Goal: Task Accomplishment & Management: Complete application form

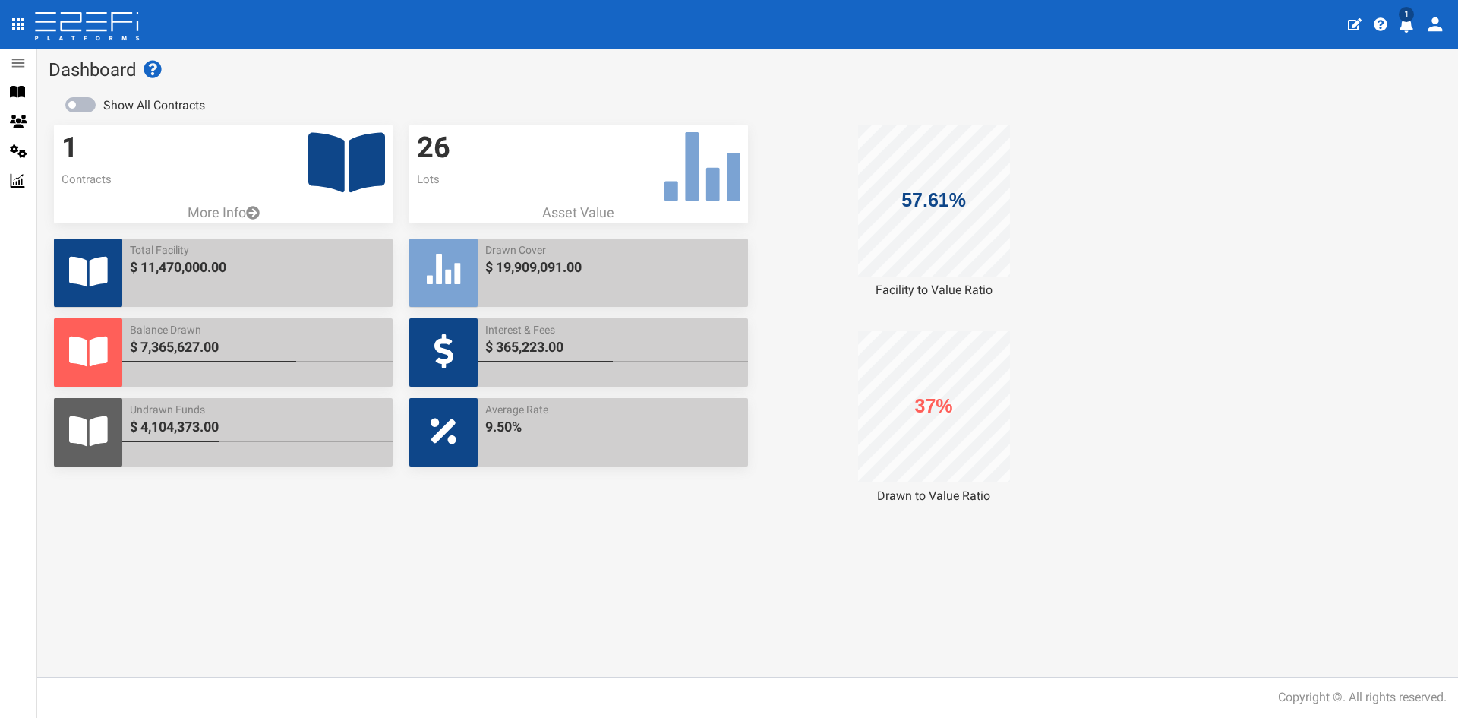
click at [1404, 24] on icon "profile" at bounding box center [1407, 24] width 14 height 15
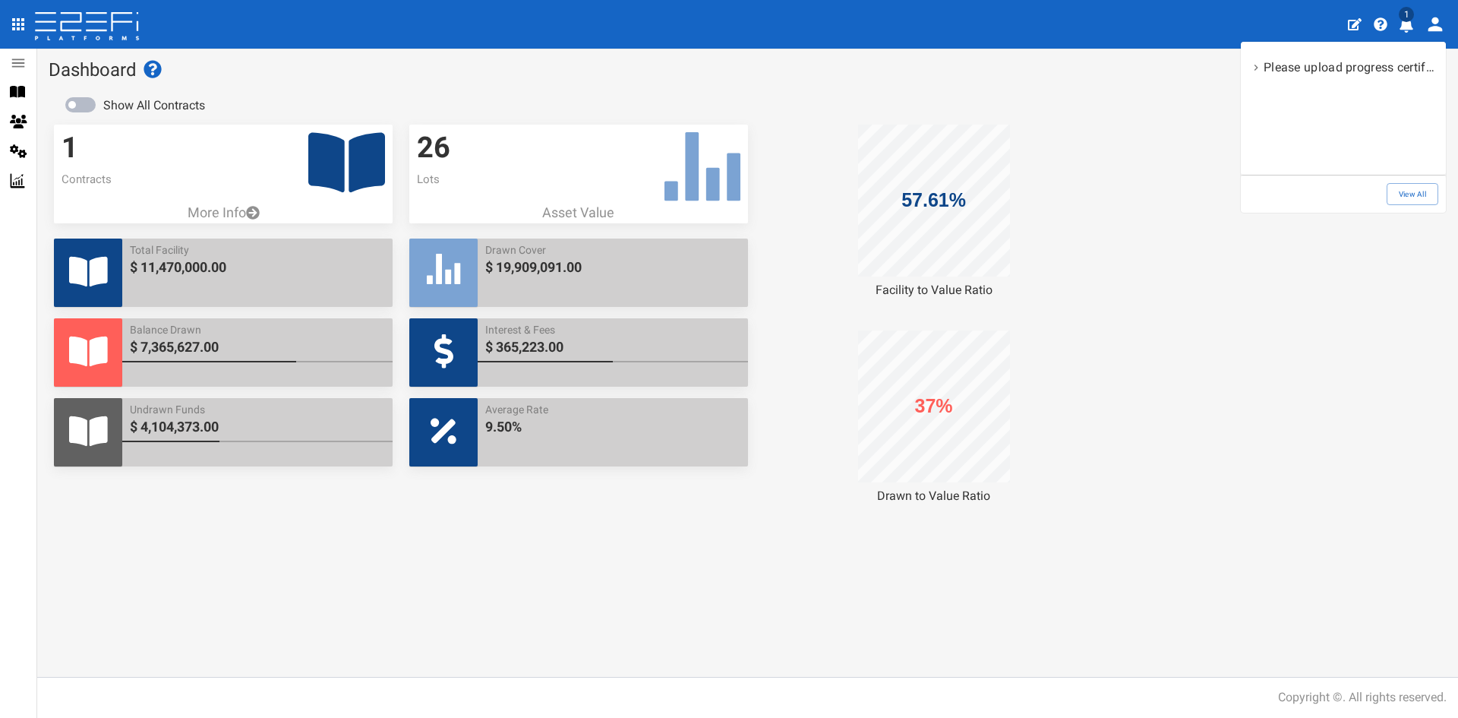
click at [1360, 27] on div at bounding box center [729, 359] width 1458 height 718
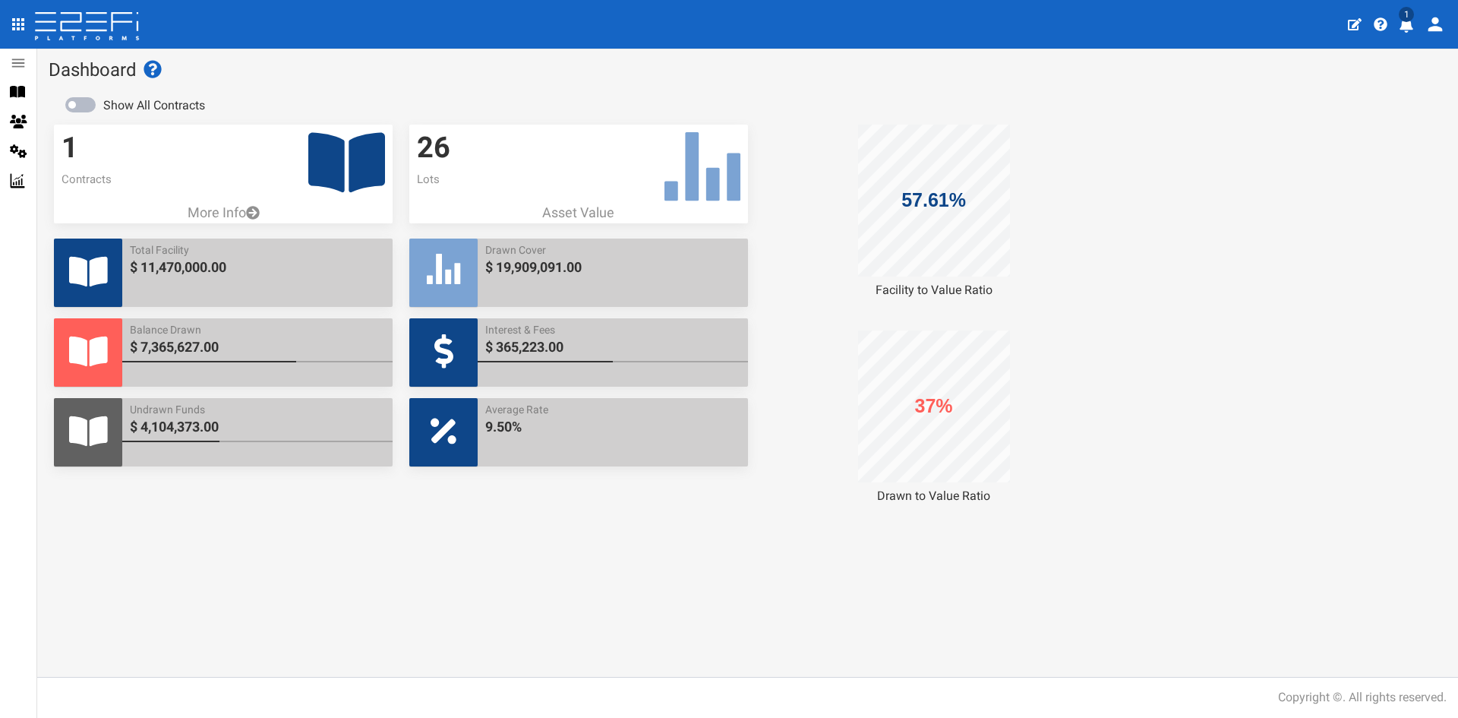
click at [1355, 29] on body "404, the article you seek, can not be found Close 1 Contracts Parties Settings …" at bounding box center [729, 359] width 1458 height 718
click at [1351, 27] on icon "button" at bounding box center [1355, 24] width 14 height 14
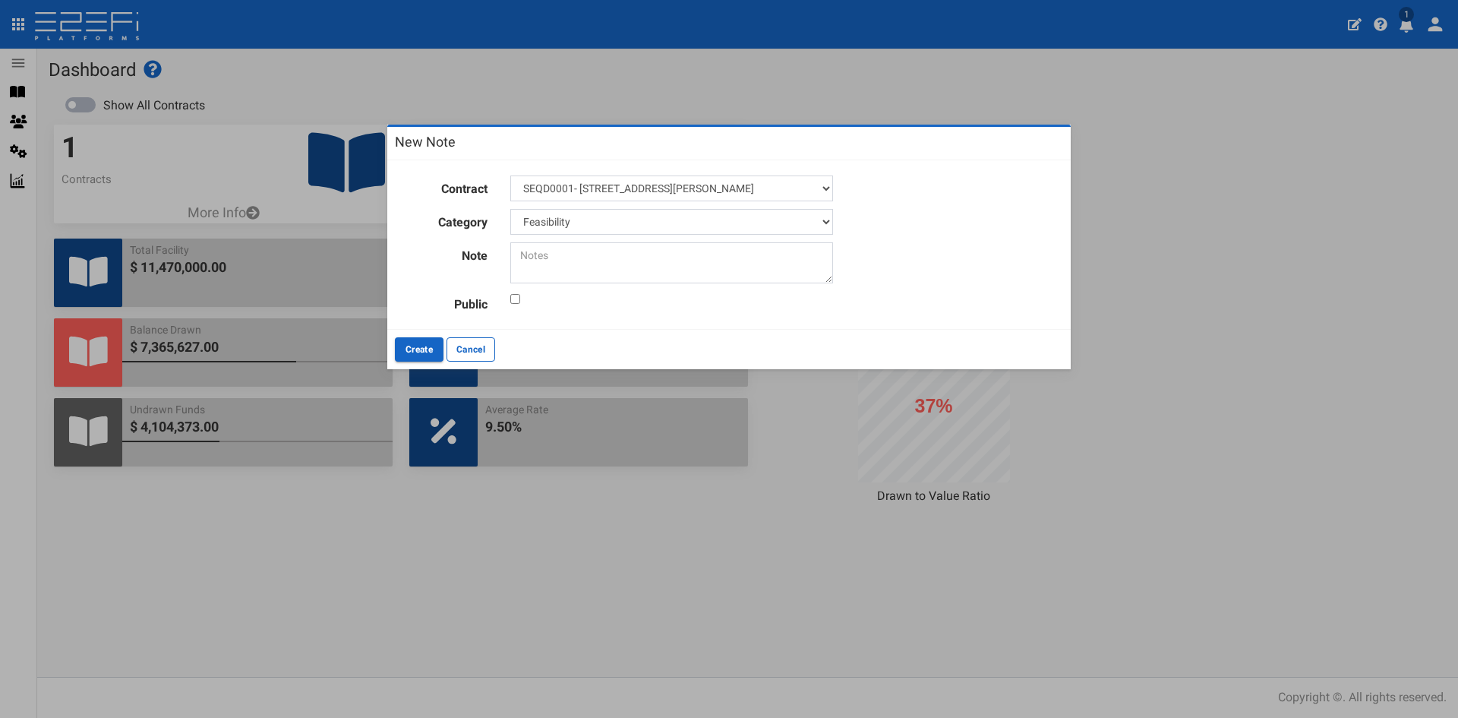
click at [1283, 144] on div "New Note Contract SEQD0001- 77 Gaskell Street, Eight Mile Plains - 693-1180 Cat…" at bounding box center [729, 359] width 1458 height 718
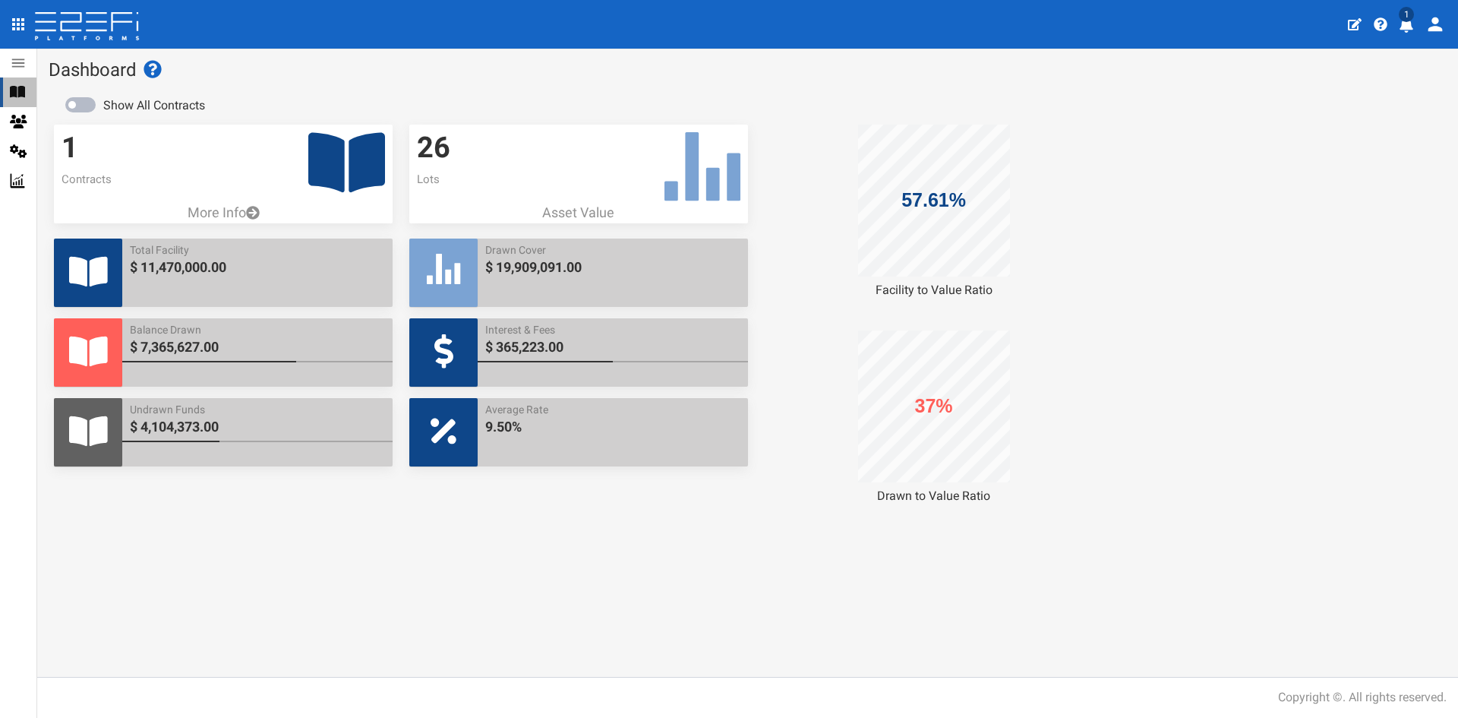
click at [23, 92] on icon at bounding box center [17, 92] width 15 height 11
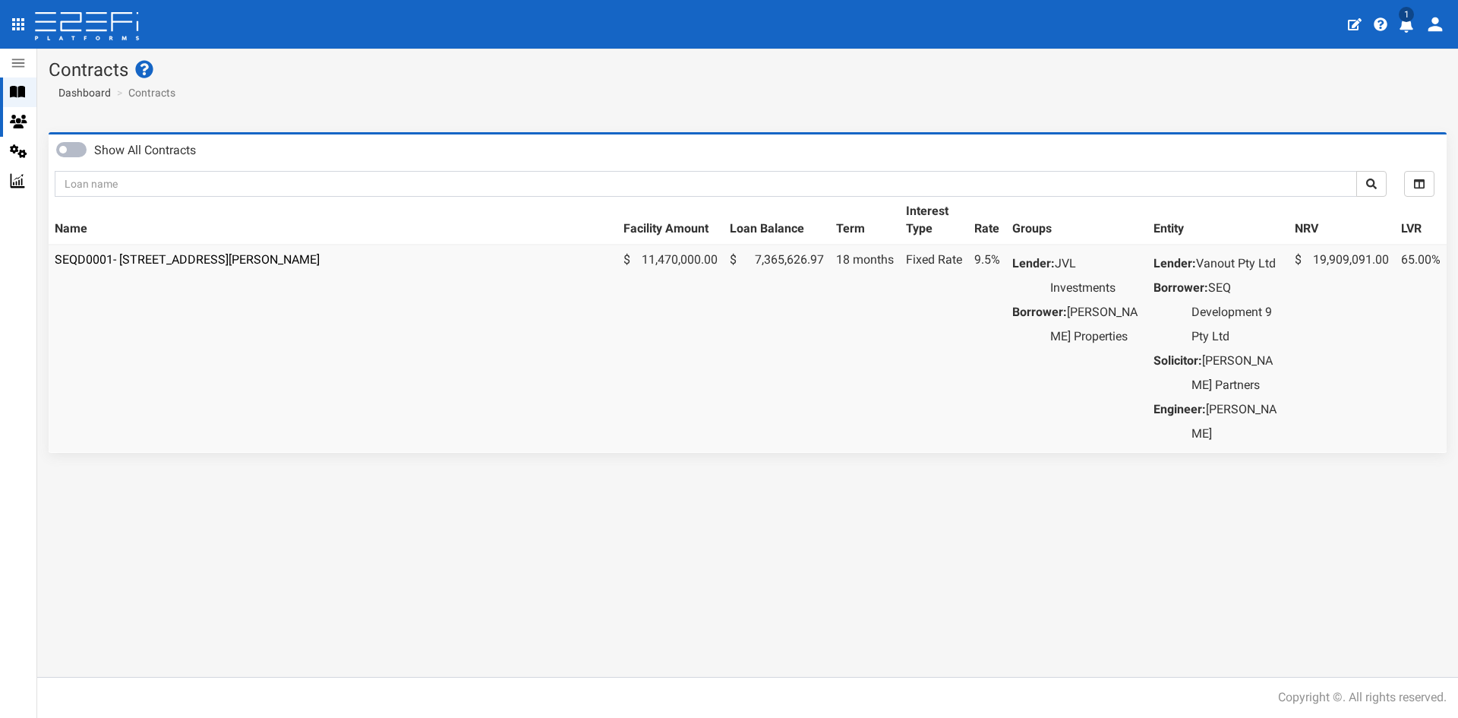
click at [17, 128] on icon at bounding box center [18, 122] width 17 height 14
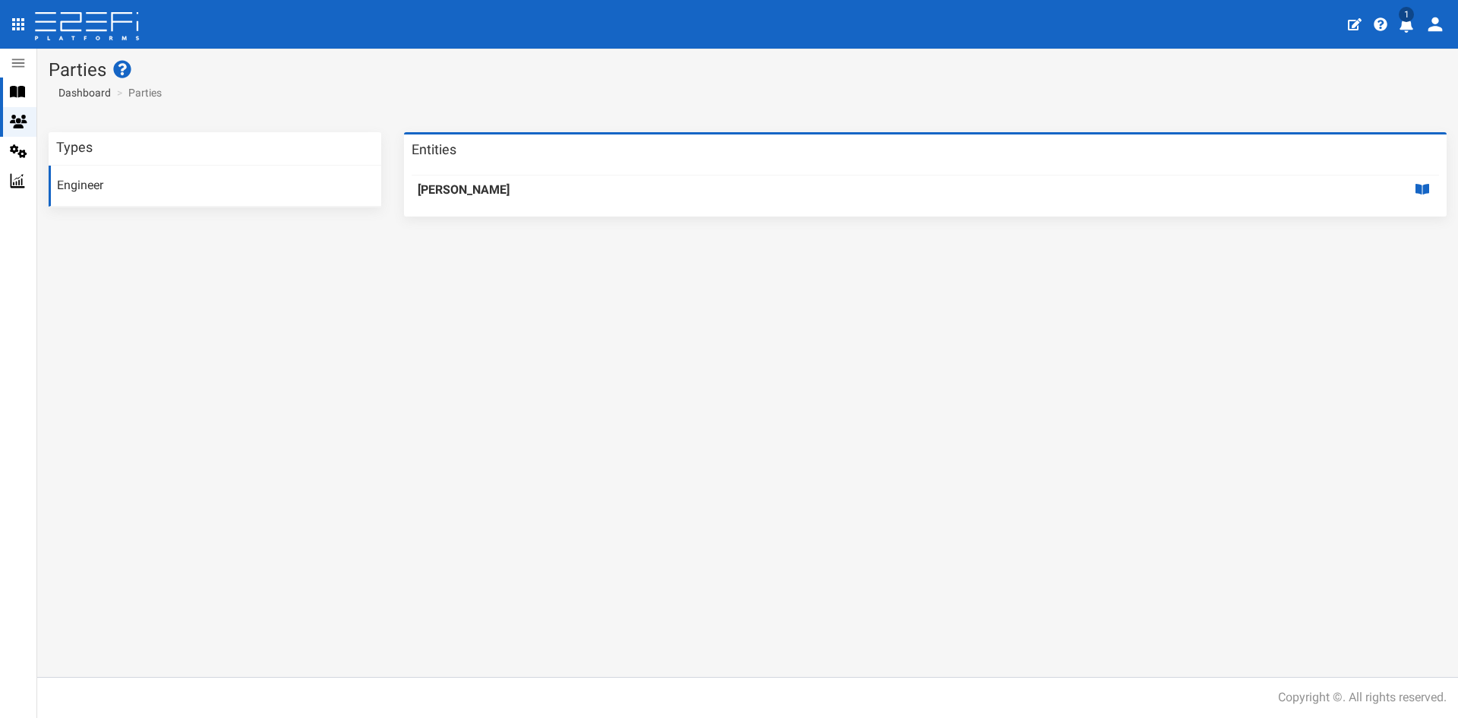
click at [21, 77] on div "Contracts" at bounding box center [18, 92] width 36 height 30
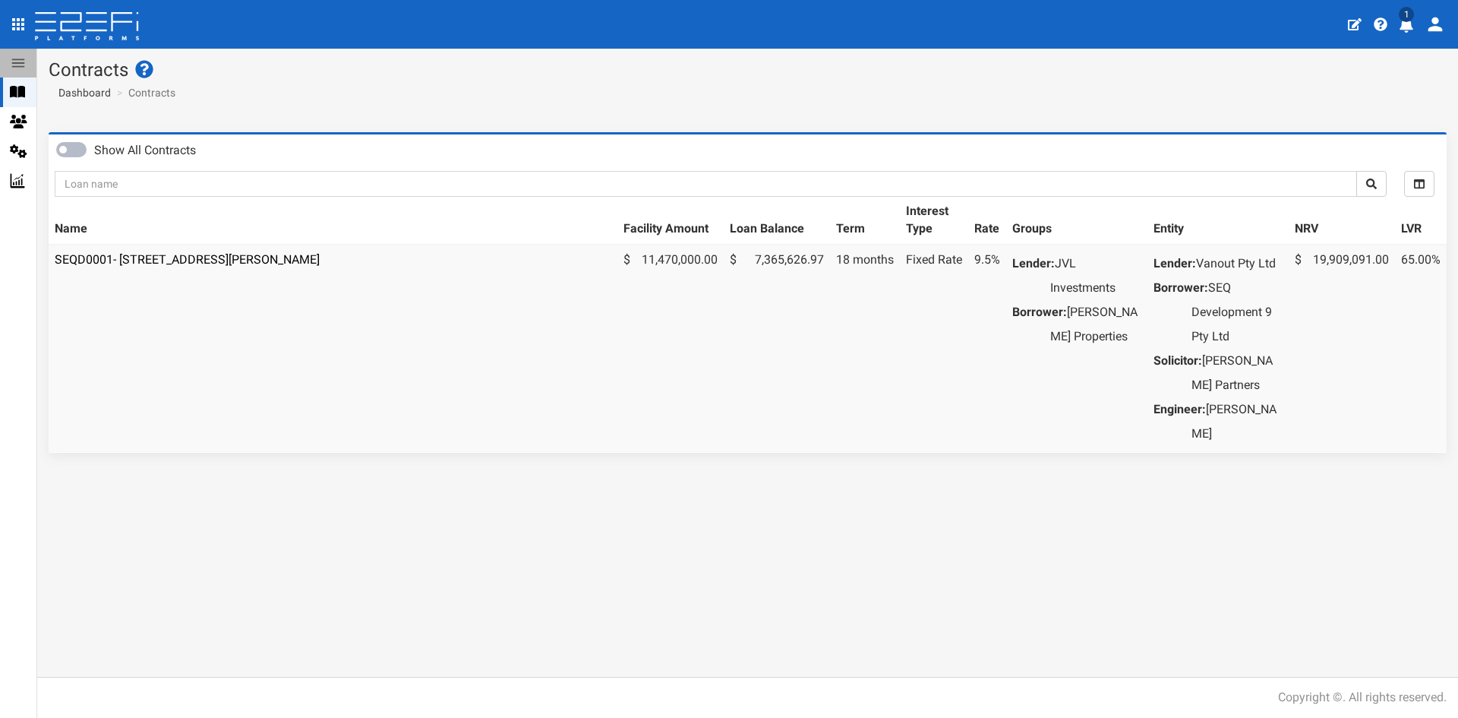
click at [23, 68] on icon at bounding box center [18, 63] width 17 height 17
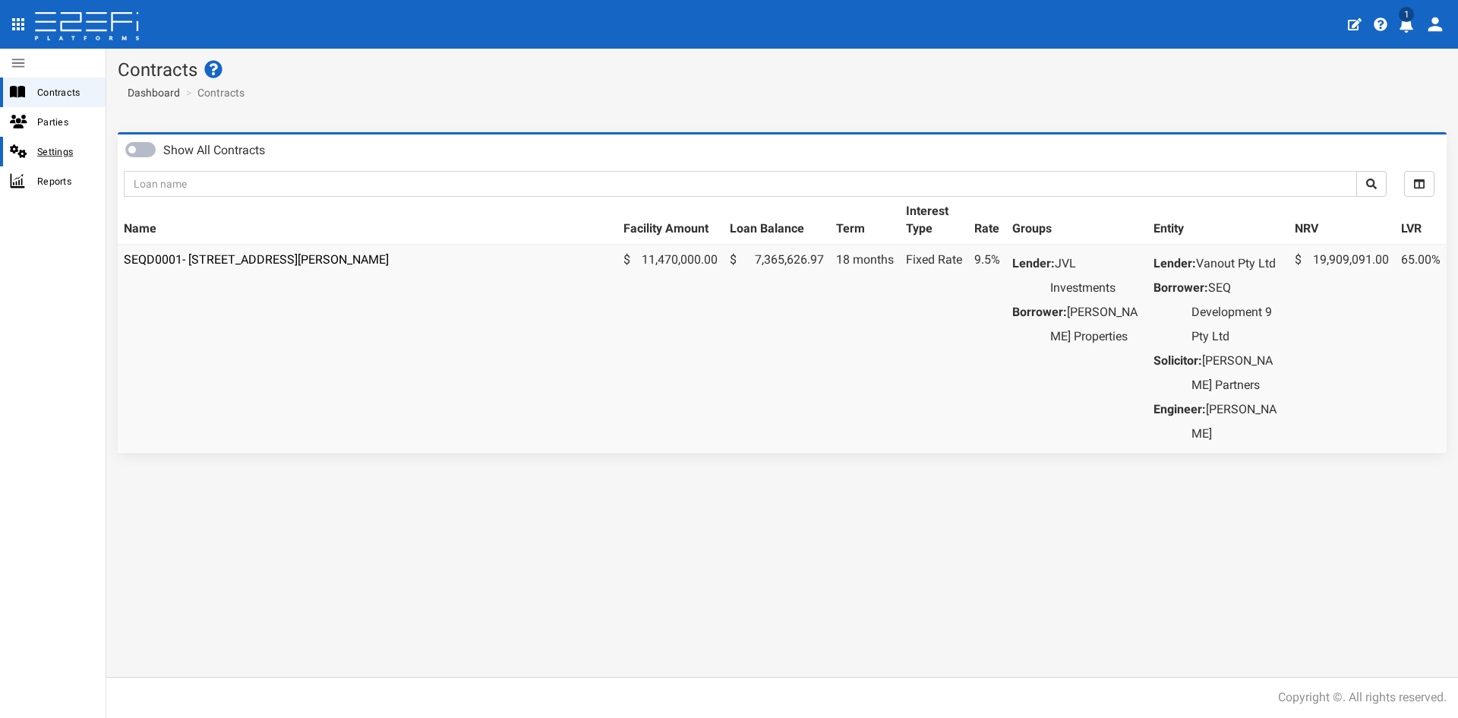
click at [73, 151] on span "Settings" at bounding box center [65, 151] width 56 height 17
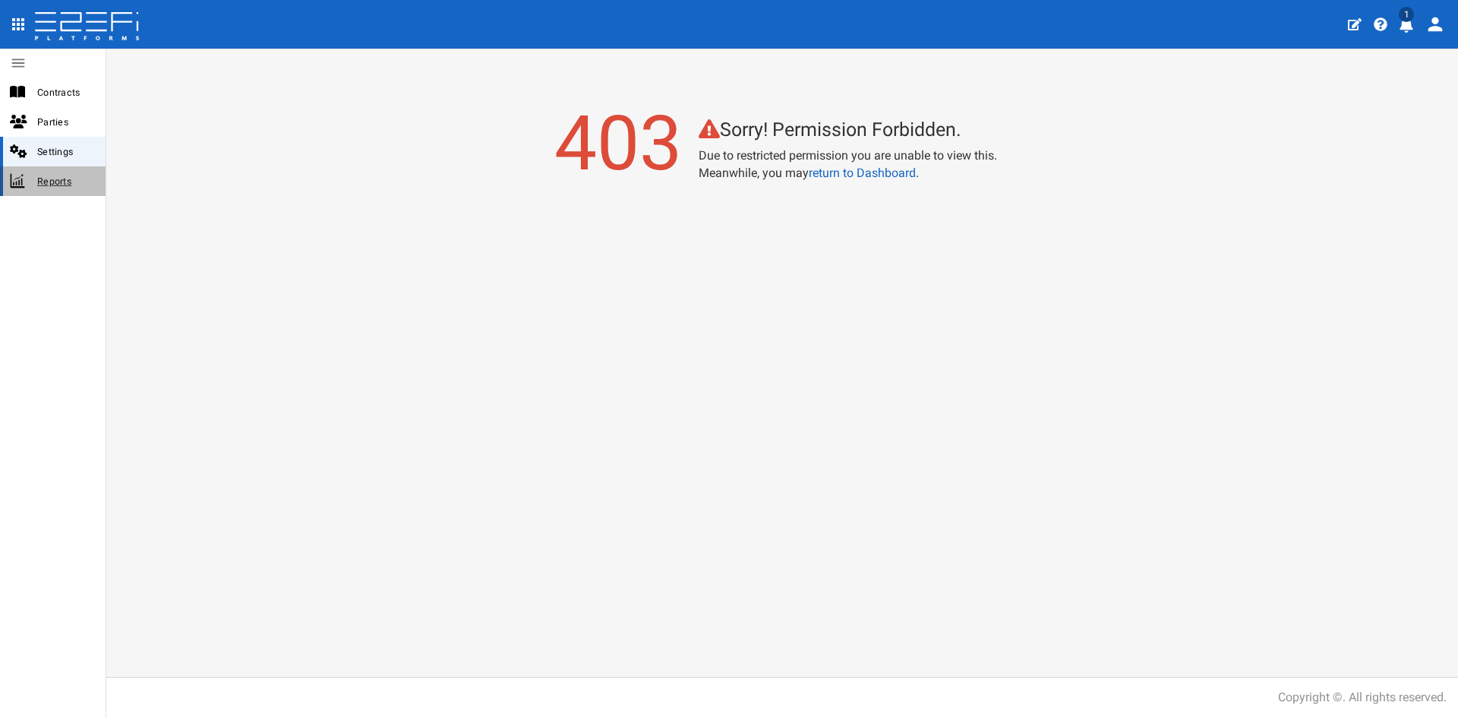
click at [65, 175] on span "Reports" at bounding box center [65, 180] width 56 height 17
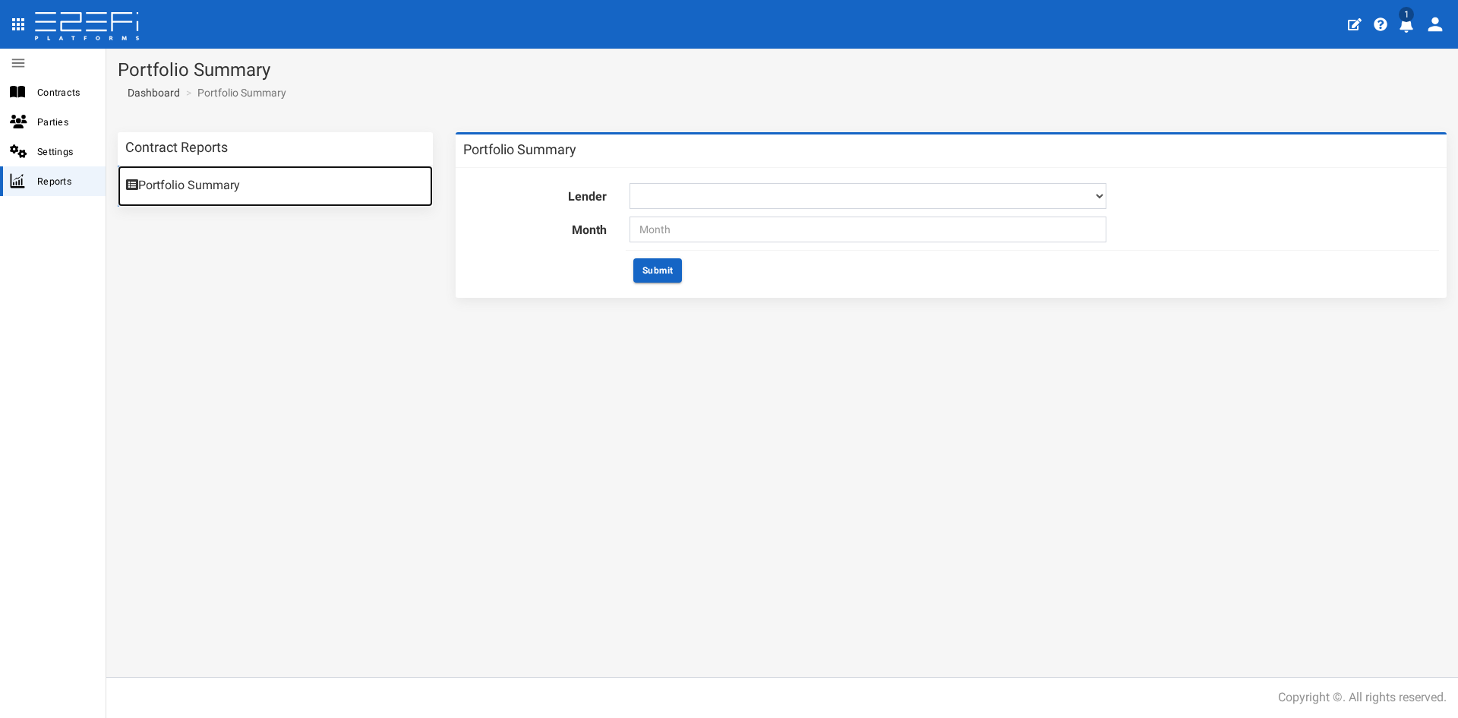
click at [225, 184] on link "Portfolio Summary" at bounding box center [275, 186] width 315 height 41
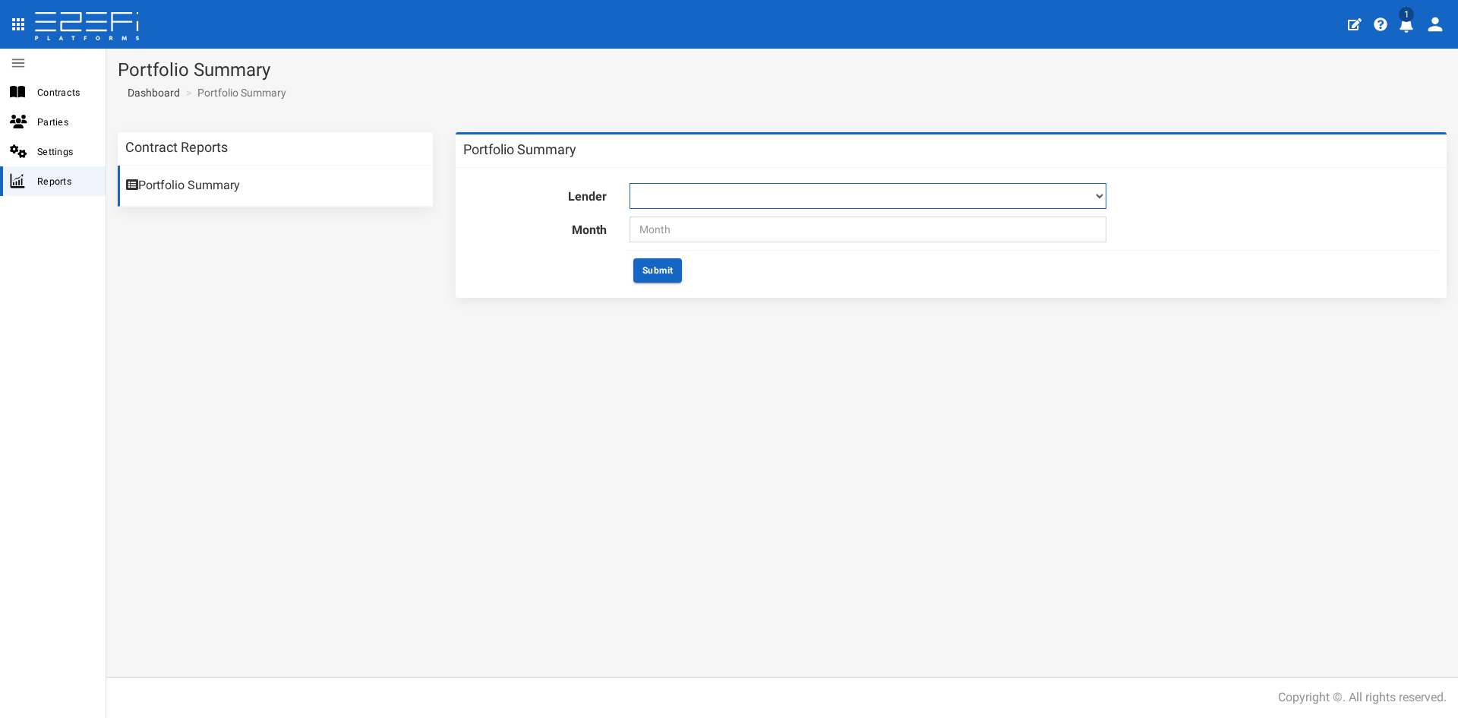
click at [737, 187] on select at bounding box center [868, 196] width 477 height 26
click at [737, 193] on select at bounding box center [868, 196] width 477 height 26
click at [52, 88] on span "Contracts" at bounding box center [65, 92] width 56 height 17
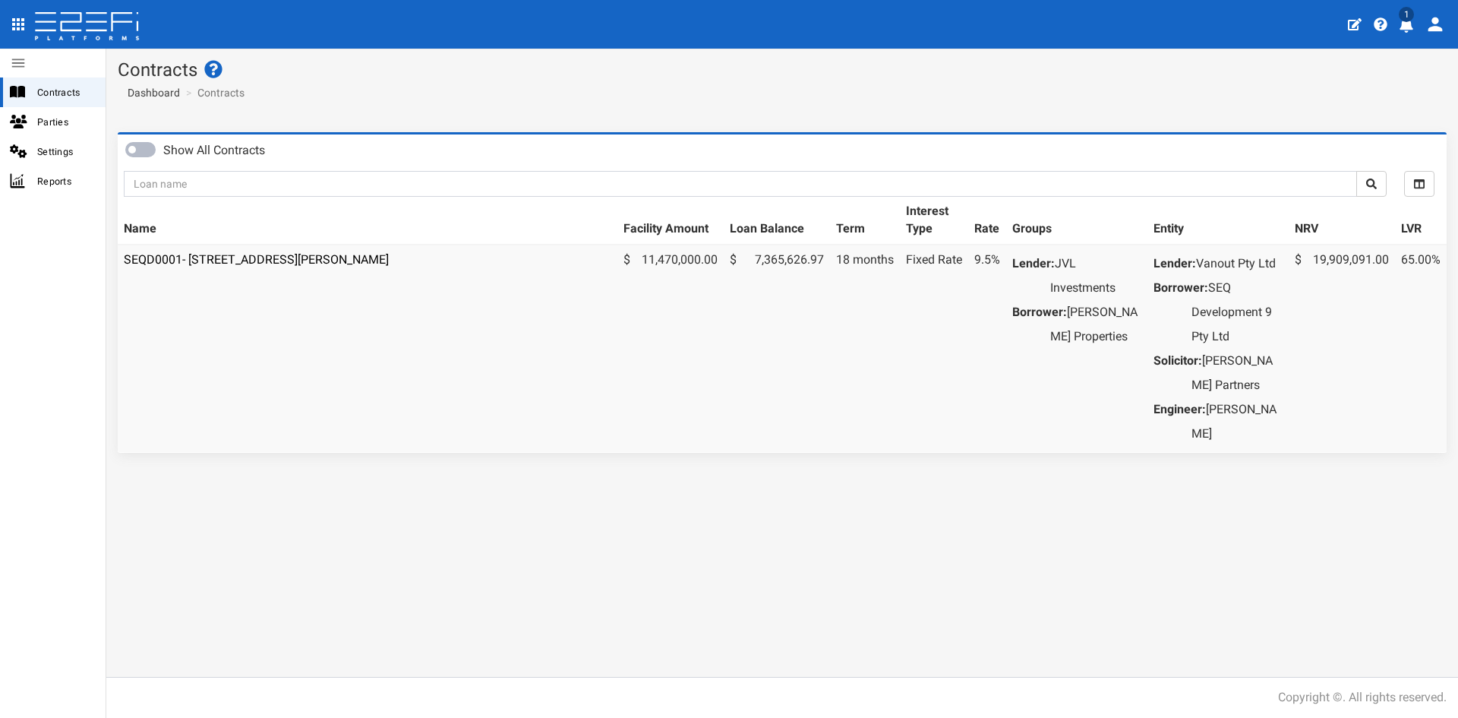
click at [52, 122] on span "Parties" at bounding box center [65, 121] width 56 height 17
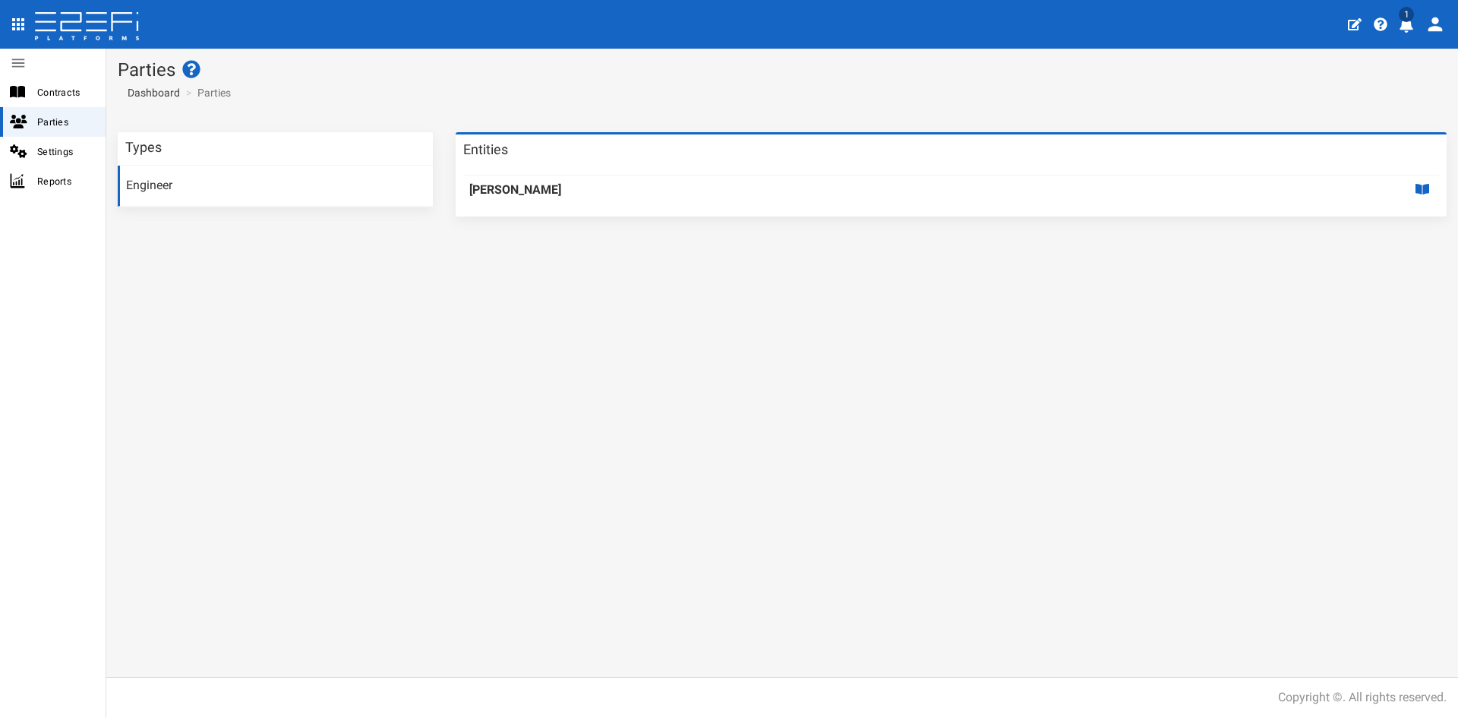
click at [592, 197] on td "[PERSON_NAME]" at bounding box center [832, 191] width 739 height 33
click at [524, 194] on label "[PERSON_NAME]" at bounding box center [515, 190] width 92 height 17
click at [62, 148] on span "Settings" at bounding box center [65, 151] width 56 height 17
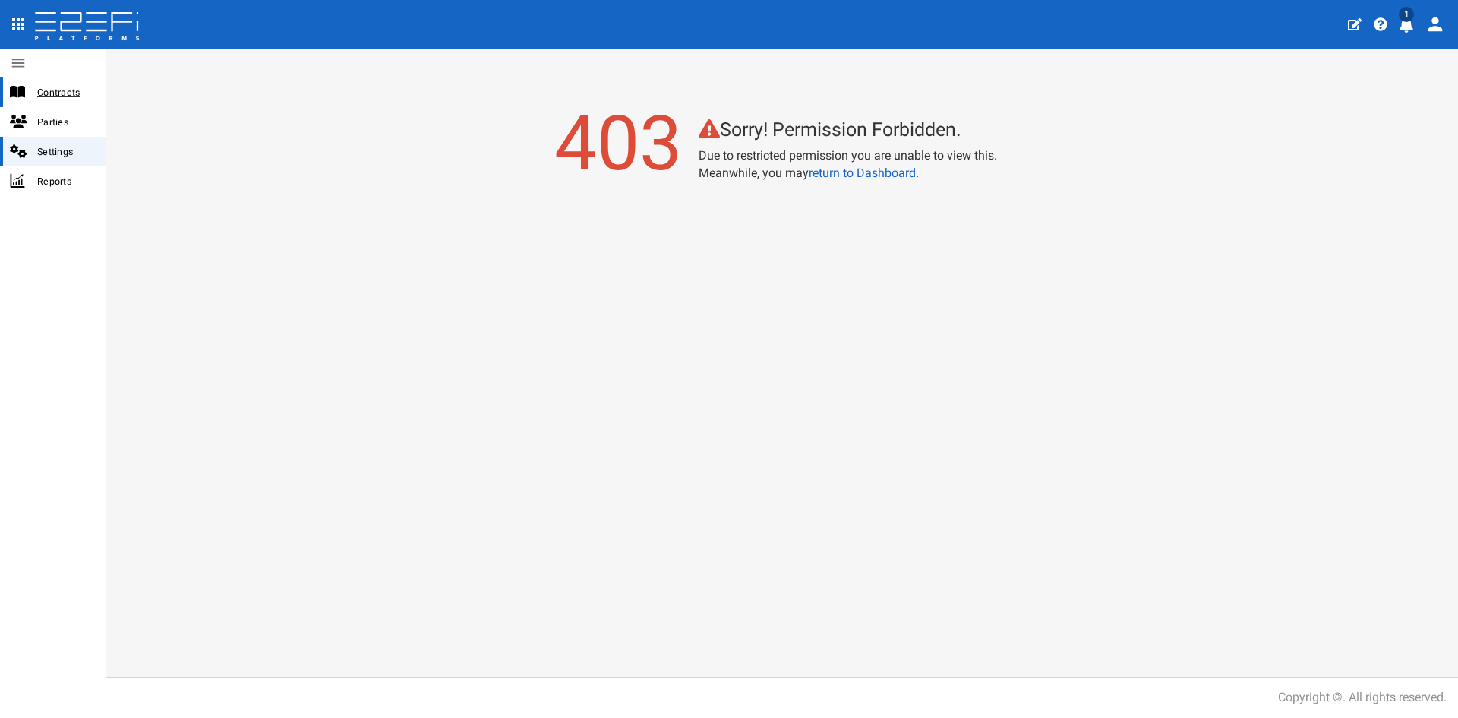
click at [72, 93] on span "Contracts" at bounding box center [65, 92] width 56 height 17
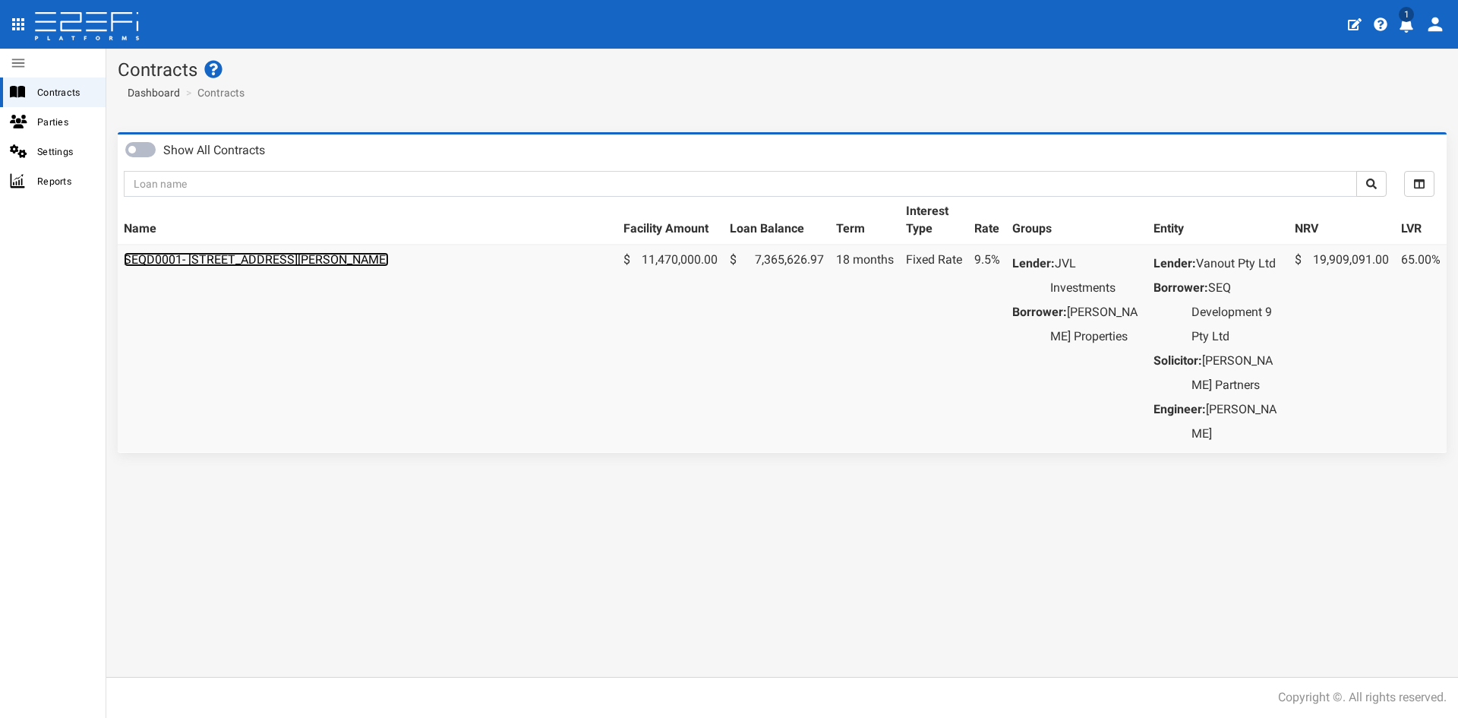
click at [340, 255] on link "SEQD0001- [STREET_ADDRESS][PERSON_NAME]" at bounding box center [256, 259] width 265 height 14
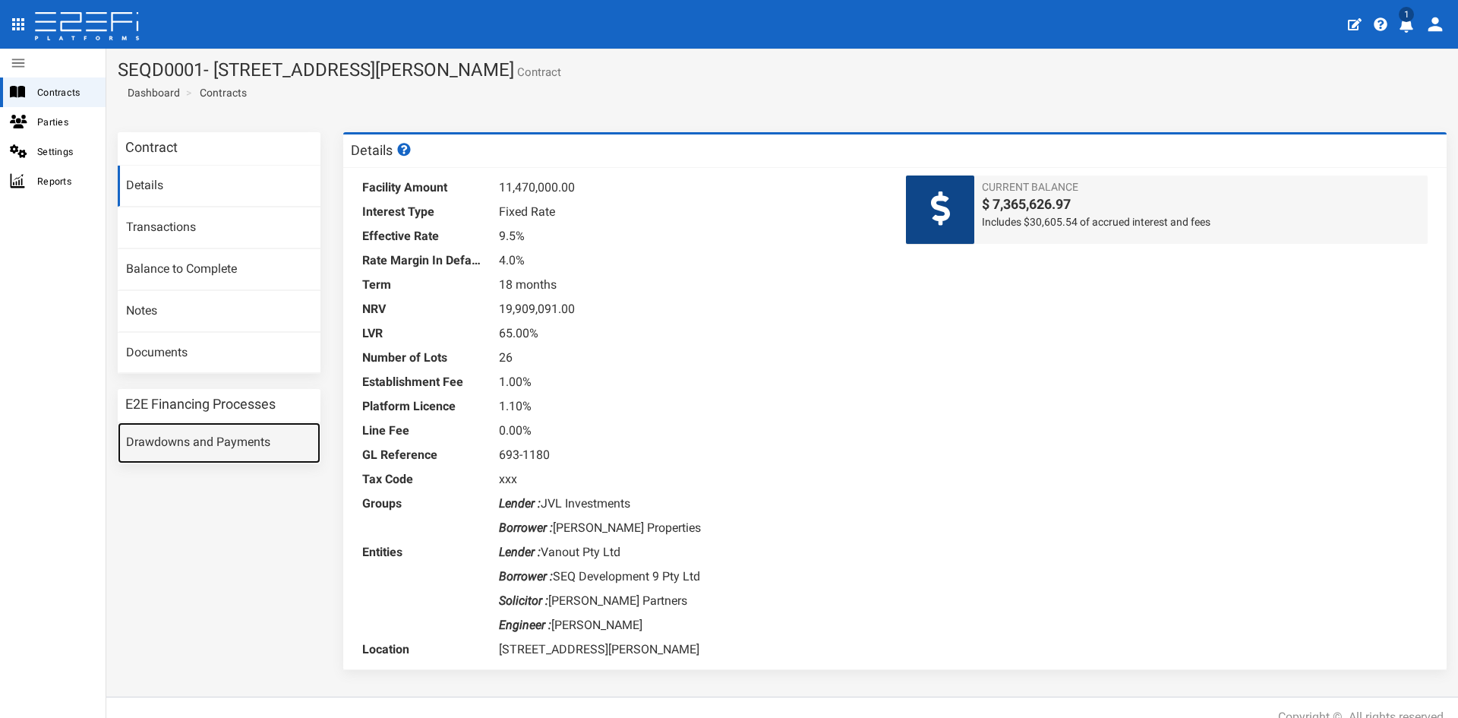
click at [236, 431] on link "Drawdowns and Payments" at bounding box center [219, 442] width 203 height 41
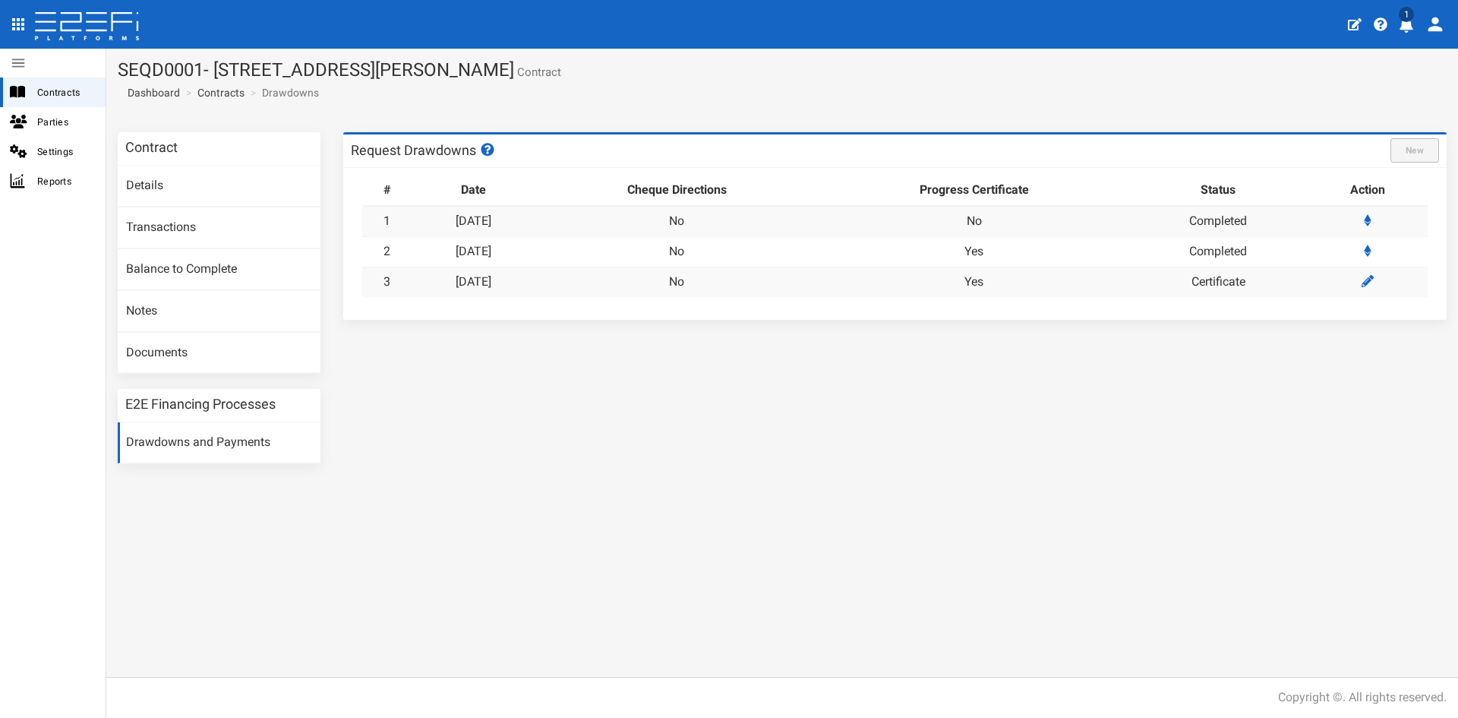
click at [270, 406] on h3 "E2E Financing Processes" at bounding box center [200, 404] width 150 height 14
drag, startPoint x: 931, startPoint y: 362, endPoint x: 938, endPoint y: 353, distance: 11.4
click at [932, 362] on div "Contract Details Transactions Balance to Complete Notes Documents E2E Financing…" at bounding box center [782, 305] width 1352 height 347
click at [1371, 283] on icon at bounding box center [1368, 281] width 12 height 12
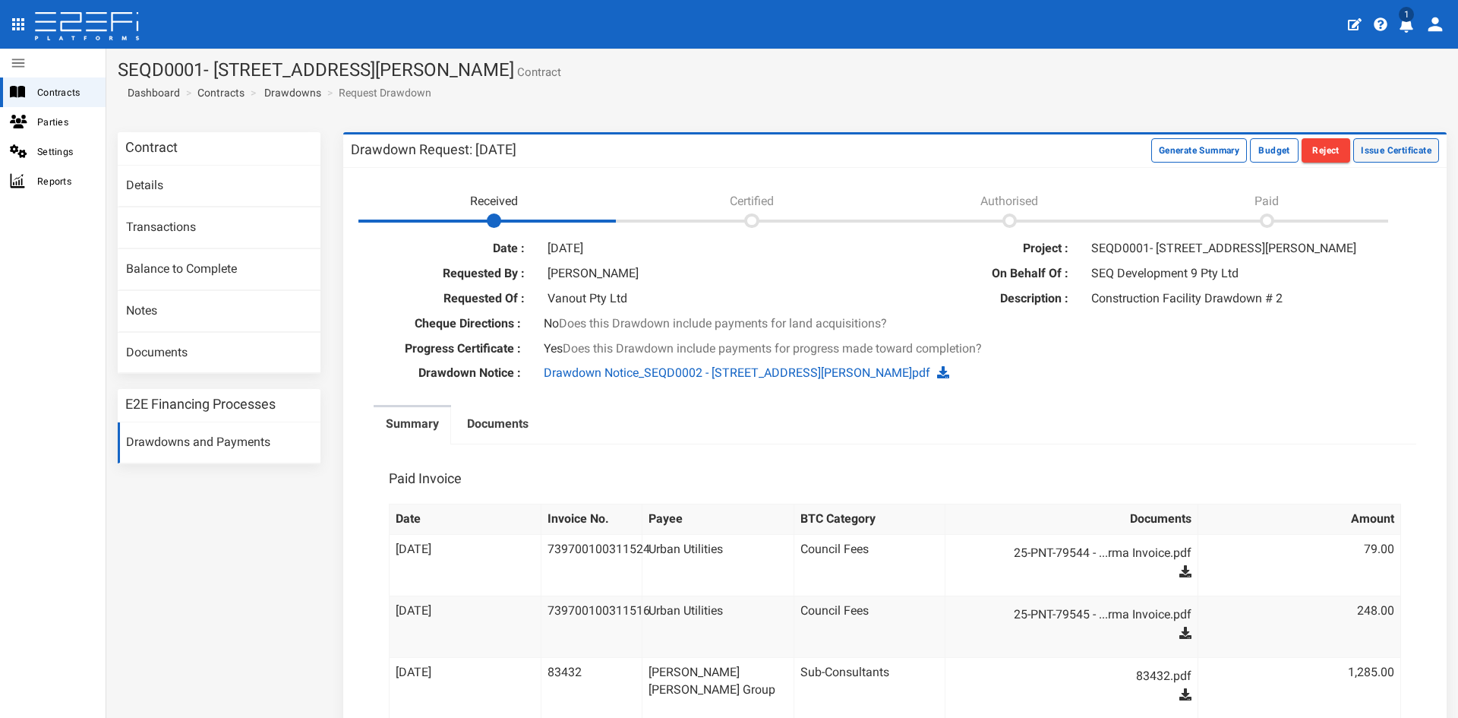
click at [1384, 150] on button "Issue Certificate" at bounding box center [1396, 150] width 86 height 24
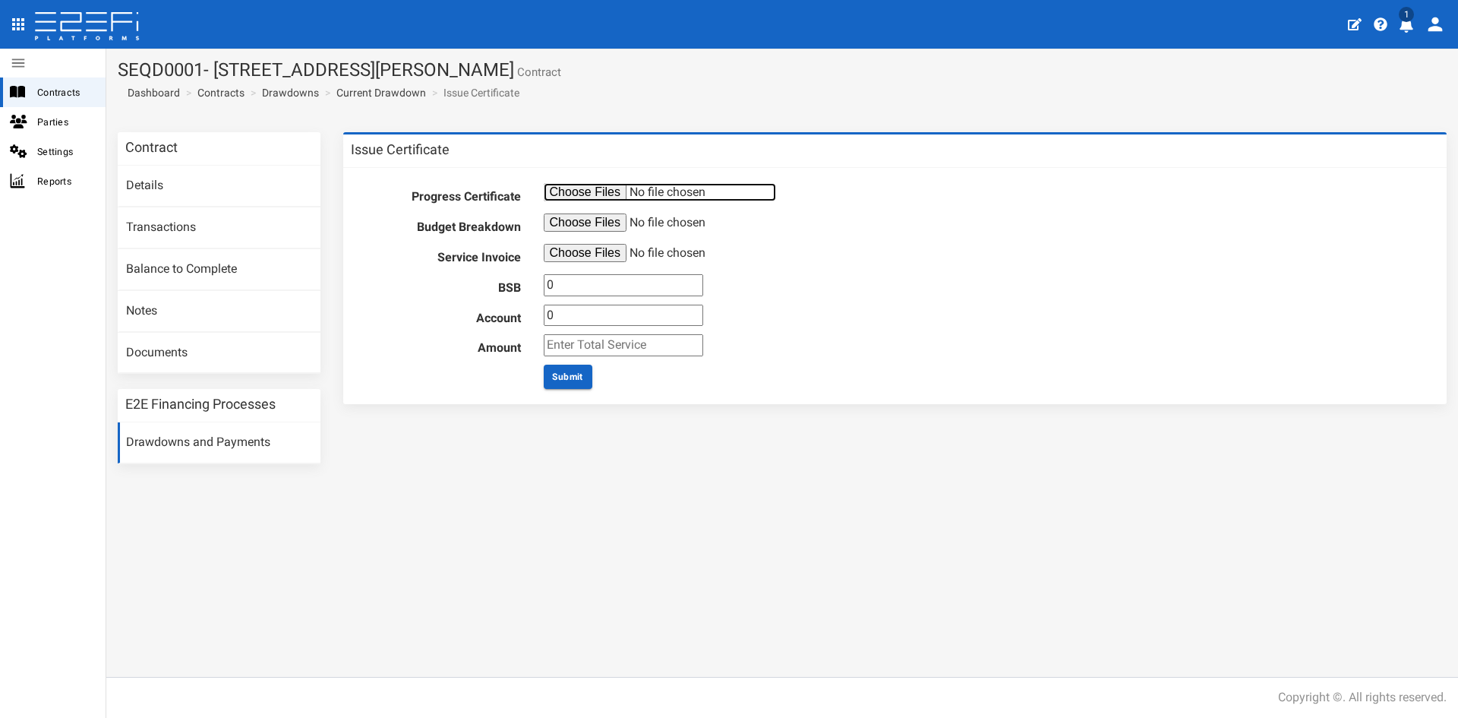
click at [597, 188] on input "file" at bounding box center [660, 192] width 232 height 18
type input "C:\fakepath\MB Report to Bank - PA 2 - Eight Mile Plains (Civil).pdf"
click at [558, 220] on input "file" at bounding box center [660, 222] width 232 height 18
type input "C:\fakepath\67500_77 Gaskell Street_Eight Mile Plains_Drawdown Schedule (2).xlsx"
click at [782, 323] on div "0" at bounding box center [985, 316] width 907 height 22
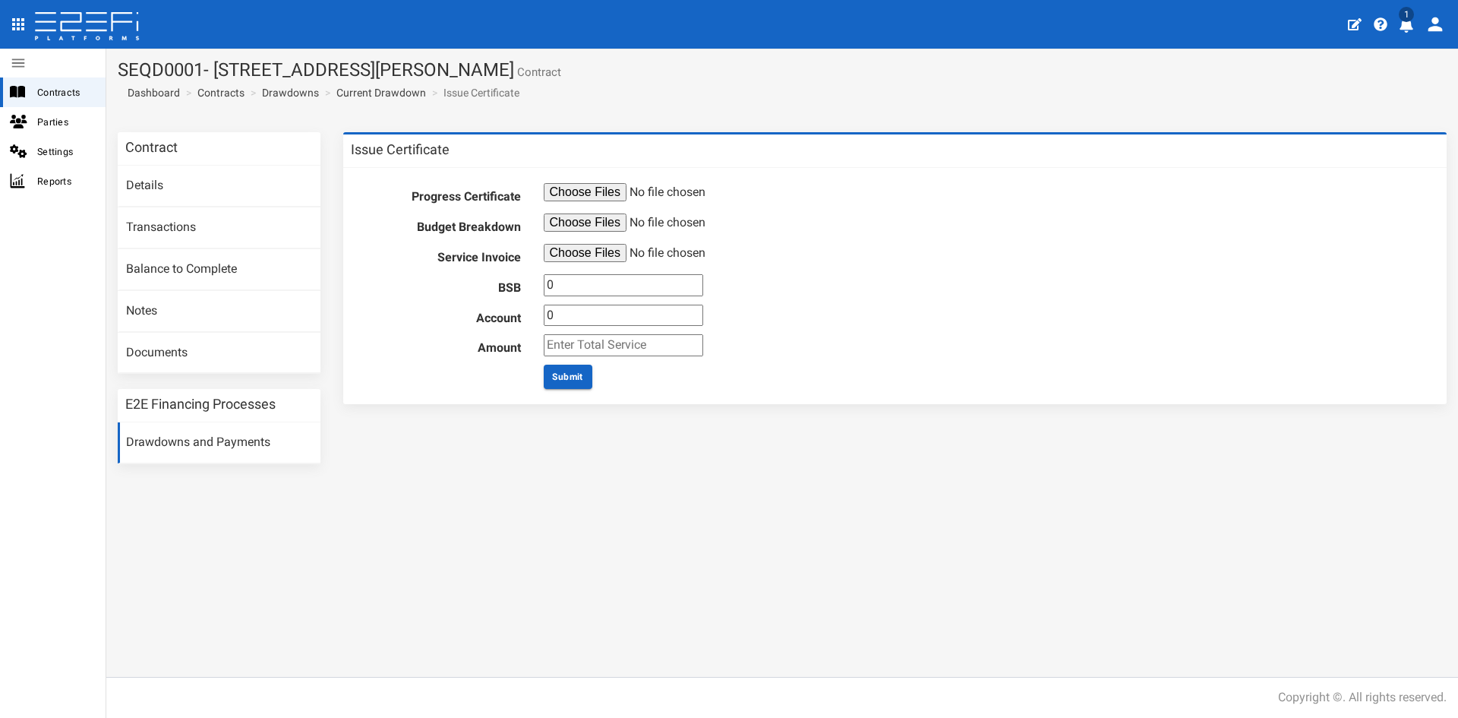
click at [589, 283] on input "0" at bounding box center [623, 285] width 159 height 22
type input "084004"
click at [584, 313] on input "0" at bounding box center [623, 316] width 159 height 22
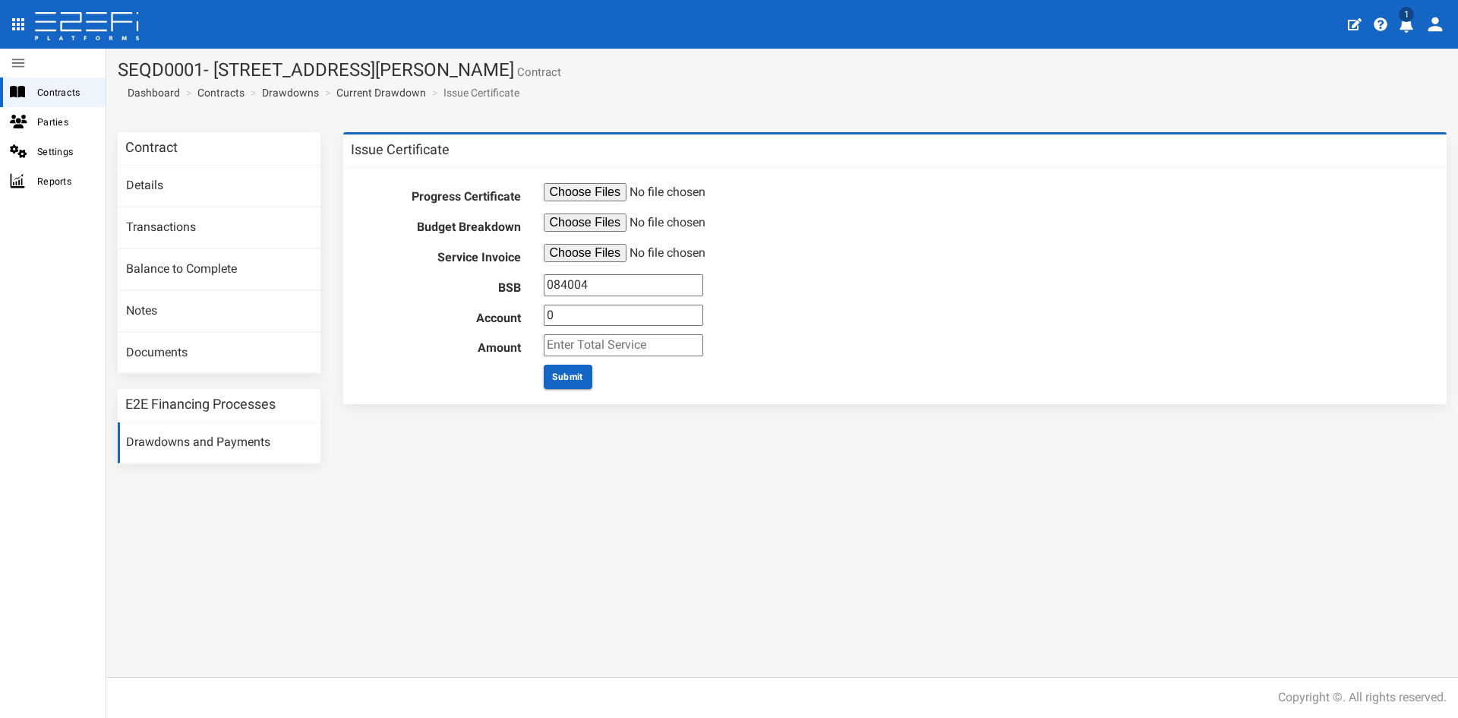
click at [584, 313] on input "0" at bounding box center [623, 316] width 159 height 22
click at [588, 320] on input "number" at bounding box center [623, 316] width 159 height 22
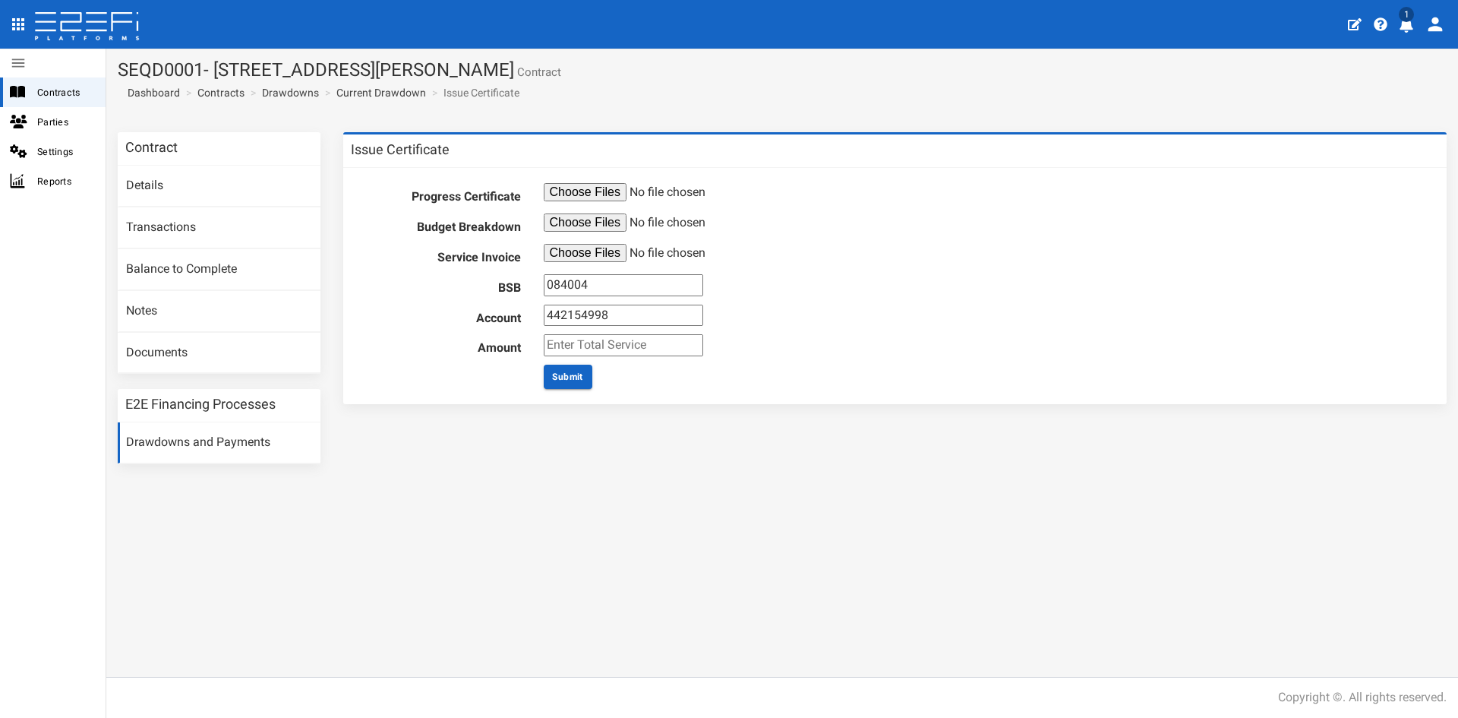
type input "442154998"
click at [597, 343] on input "number" at bounding box center [623, 345] width 159 height 22
click at [549, 489] on section "Contract Details Transactions Balance to Complete Notes Documents E2E Financing…" at bounding box center [782, 306] width 1352 height 370
click at [616, 346] on input "number" at bounding box center [623, 345] width 159 height 22
type input "1155"
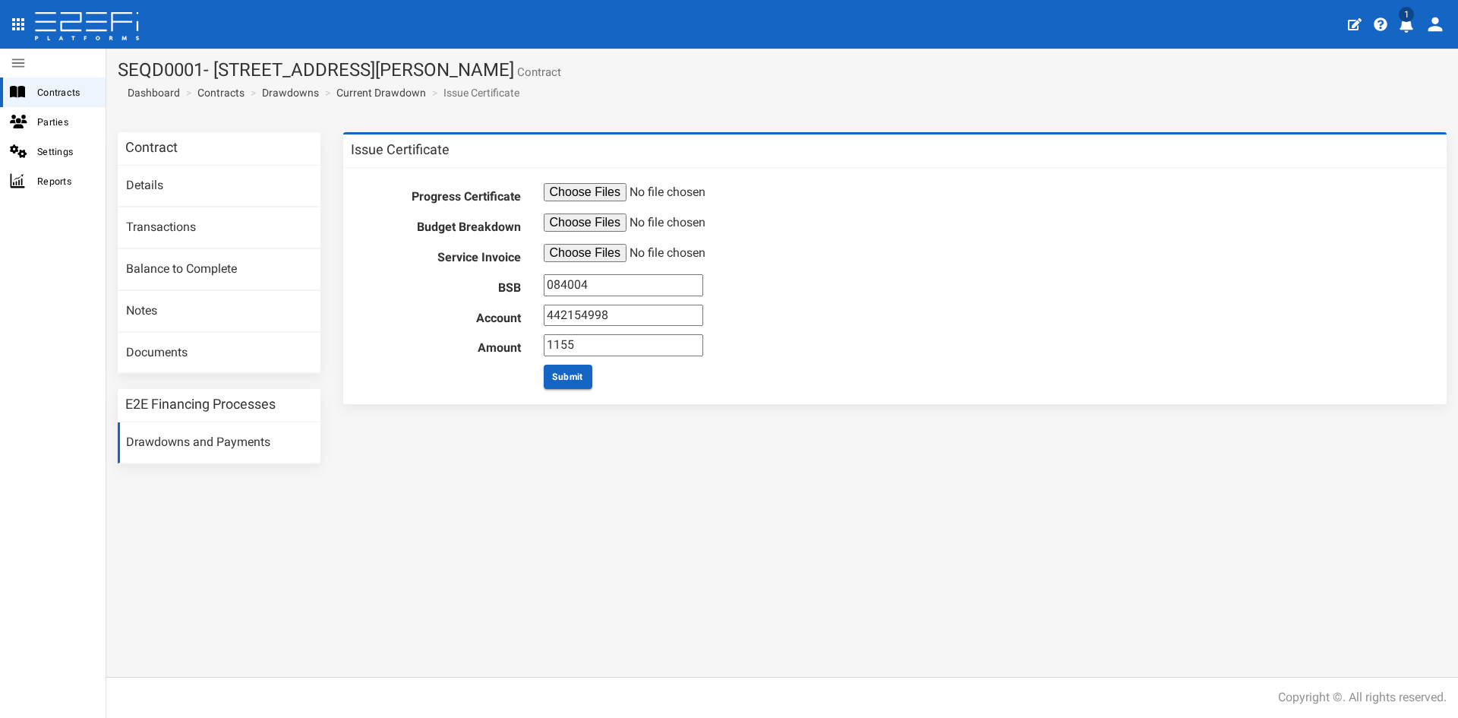
click at [684, 391] on div "Progress Certificate Budget Breakdown Service Invoice BSB 084004 Account 442154…" at bounding box center [895, 285] width 1088 height 221
click at [579, 377] on button "Submit" at bounding box center [568, 377] width 49 height 24
click at [646, 380] on div "Submit" at bounding box center [985, 377] width 907 height 24
click at [574, 258] on input "file" at bounding box center [660, 253] width 232 height 18
type input "C:\fakepath\Invoice Project 0042404.00 74057.pdf"
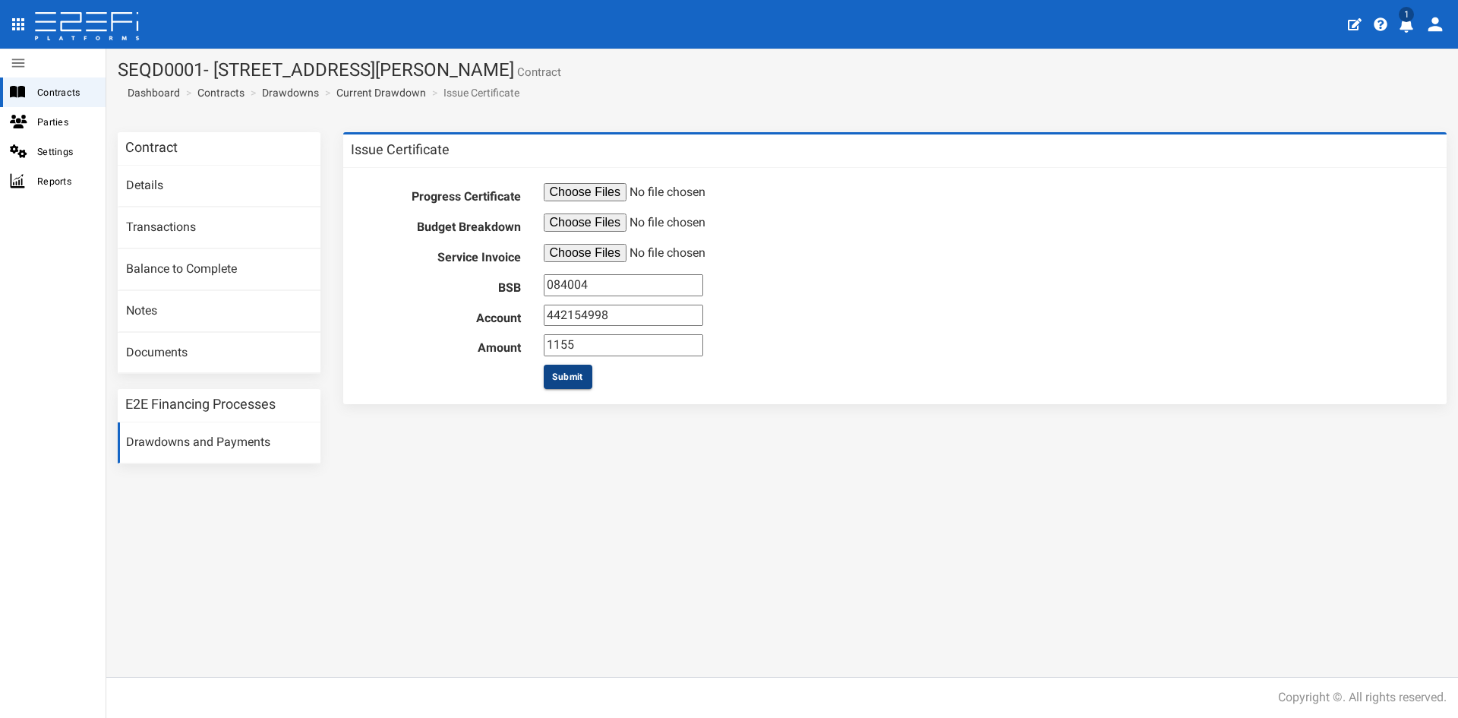
click at [569, 387] on button "Submit" at bounding box center [568, 377] width 49 height 24
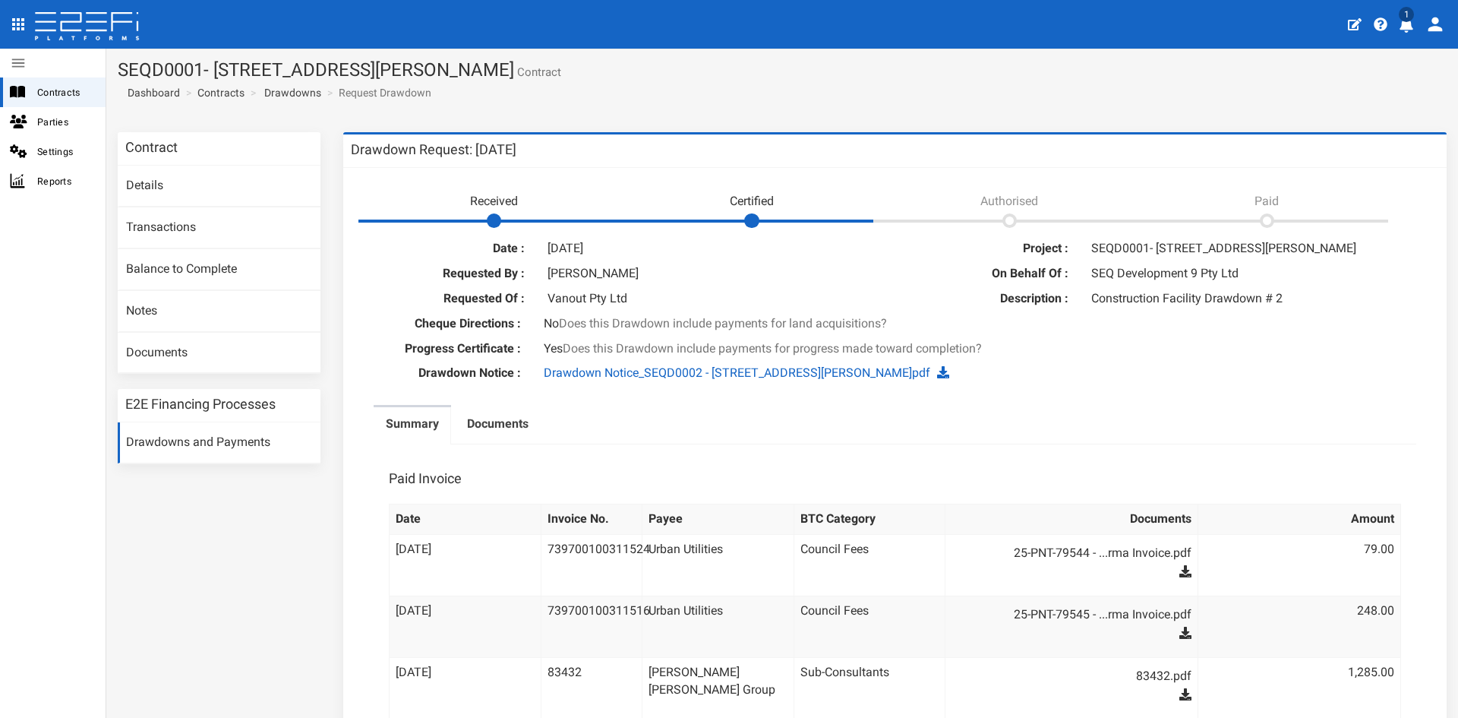
click at [229, 75] on h1 "SEQD0001- [STREET_ADDRESS][PERSON_NAME] Contract" at bounding box center [782, 70] width 1329 height 20
drag, startPoint x: 214, startPoint y: 70, endPoint x: 327, endPoint y: 105, distance: 117.7
click at [494, 69] on h1 "SEQD0001- [STREET_ADDRESS][PERSON_NAME] Contract" at bounding box center [782, 70] width 1329 height 20
copy h1 "[STREET_ADDRESS][PERSON_NAME]"
